Goal: Check status: Check status

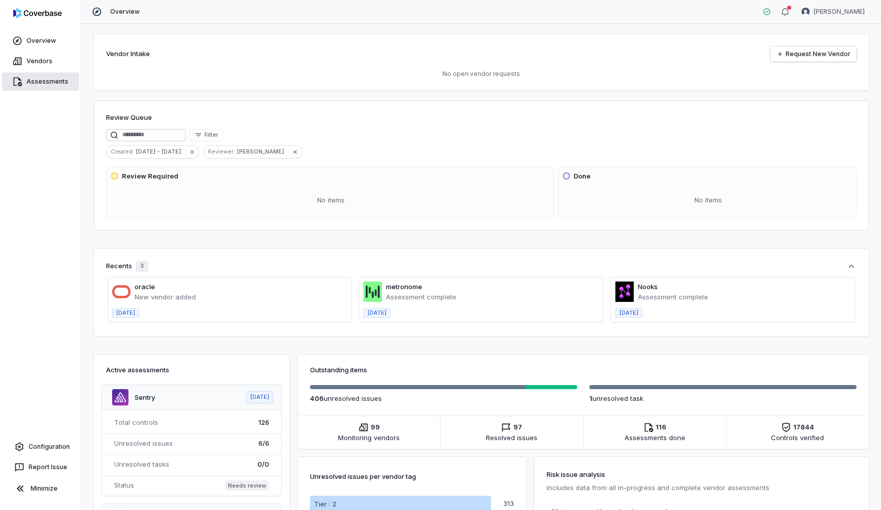
click at [46, 87] on link "Assessments" at bounding box center [40, 81] width 77 height 18
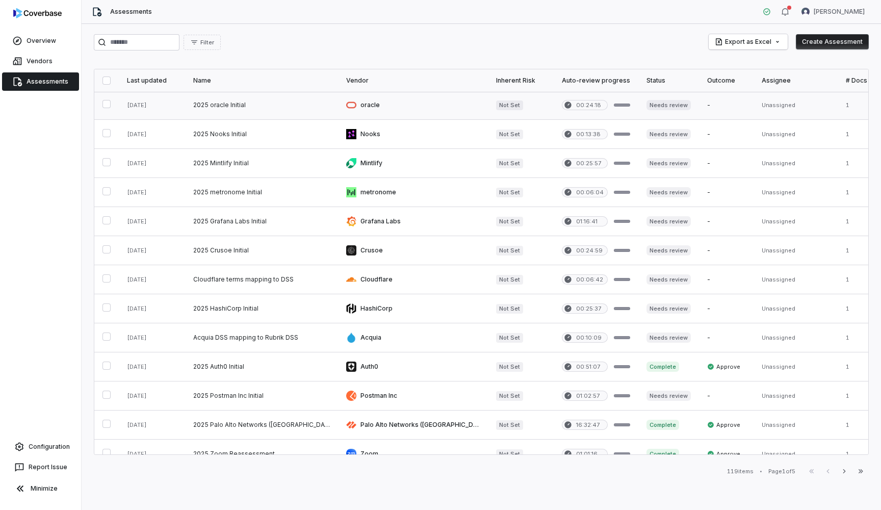
scroll to position [1, 0]
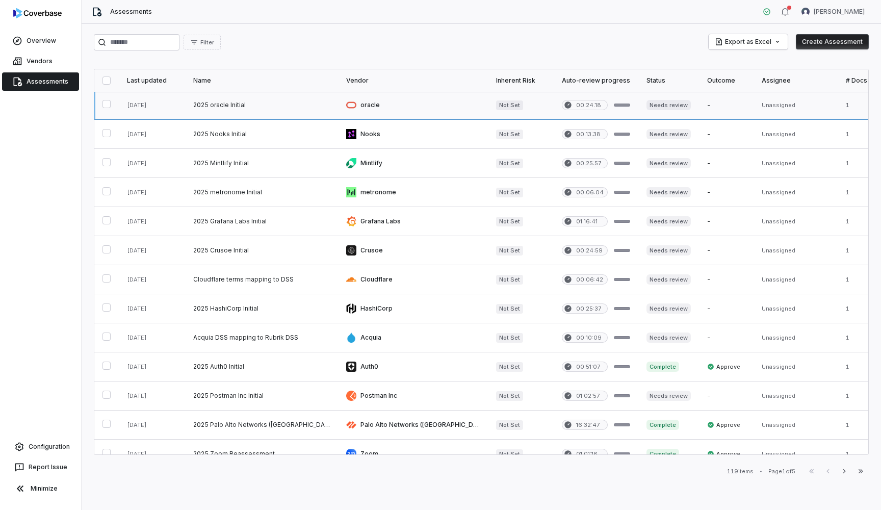
click at [241, 106] on link at bounding box center [261, 105] width 153 height 29
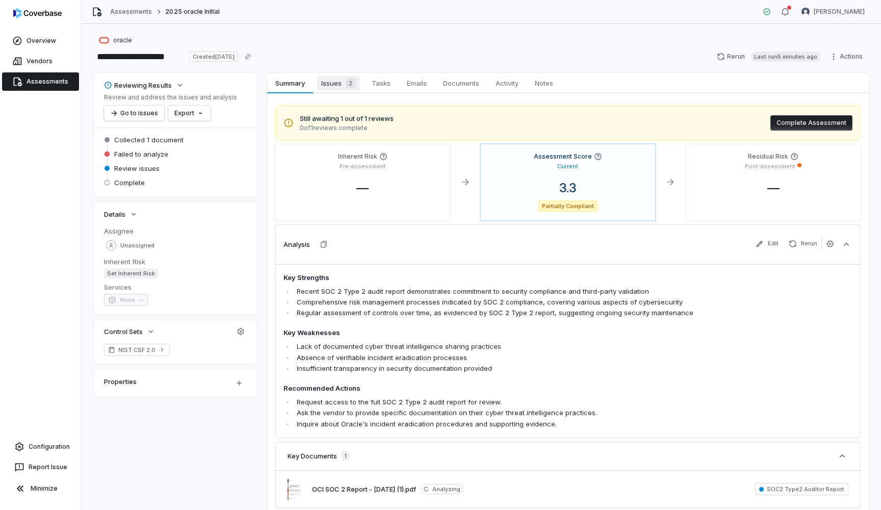
click at [334, 75] on link "Issues 2 Issues 2" at bounding box center [338, 83] width 51 height 20
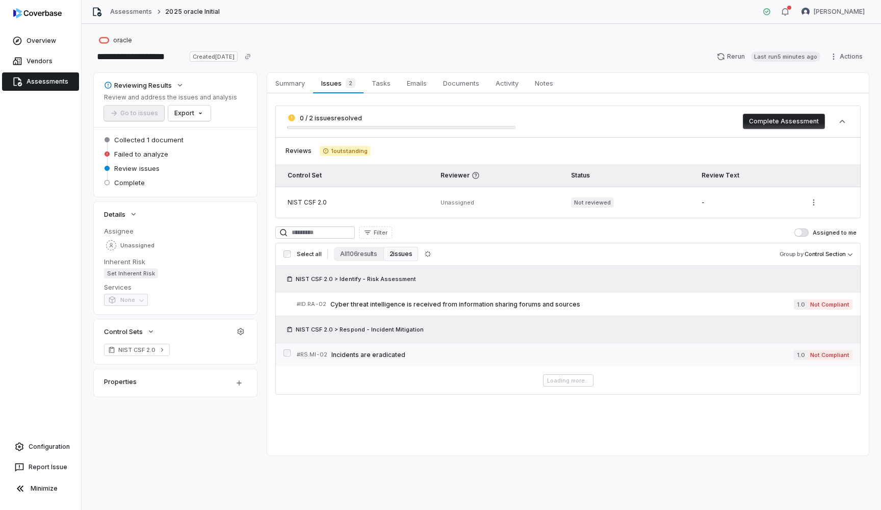
click at [370, 364] on link "# RS.MI-02 Incidents are eradicated 1.0 Not Compliant" at bounding box center [575, 354] width 556 height 23
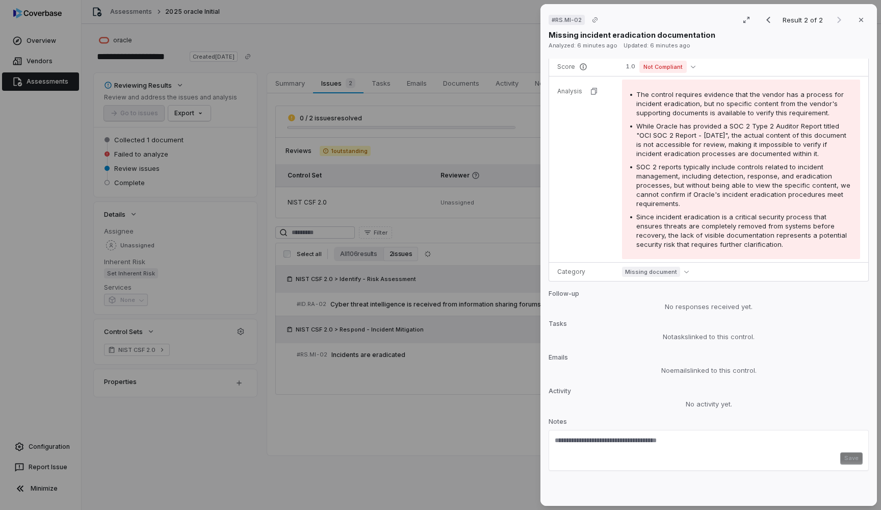
scroll to position [139, 0]
click at [863, 19] on icon "button" at bounding box center [861, 20] width 8 height 8
